Goal: Information Seeking & Learning: Understand process/instructions

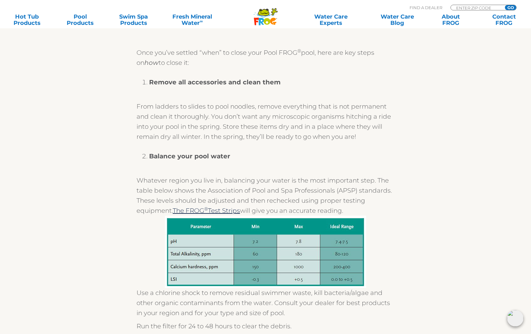
scroll to position [105, 0]
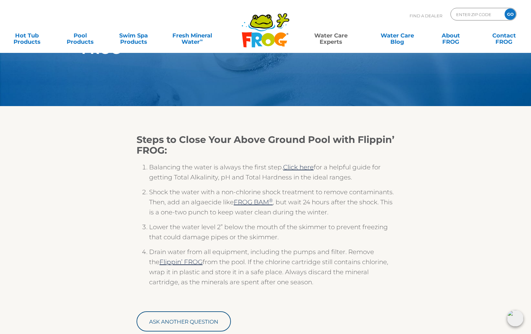
scroll to position [41, 0]
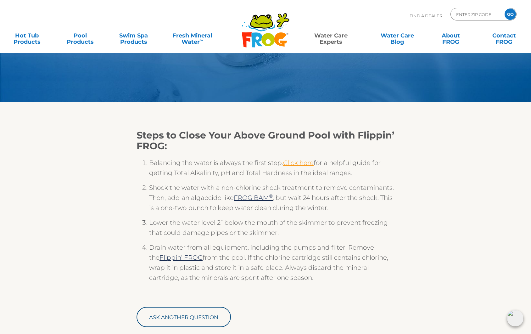
click at [293, 164] on link "Click here" at bounding box center [298, 163] width 31 height 8
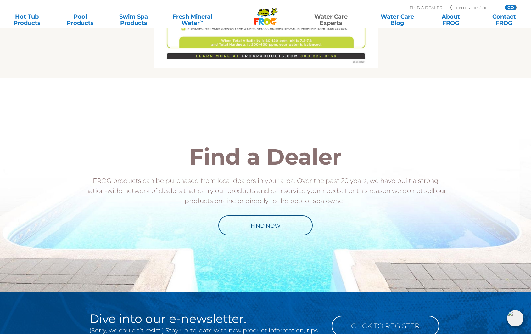
scroll to position [549, 0]
